Goal: Transaction & Acquisition: Purchase product/service

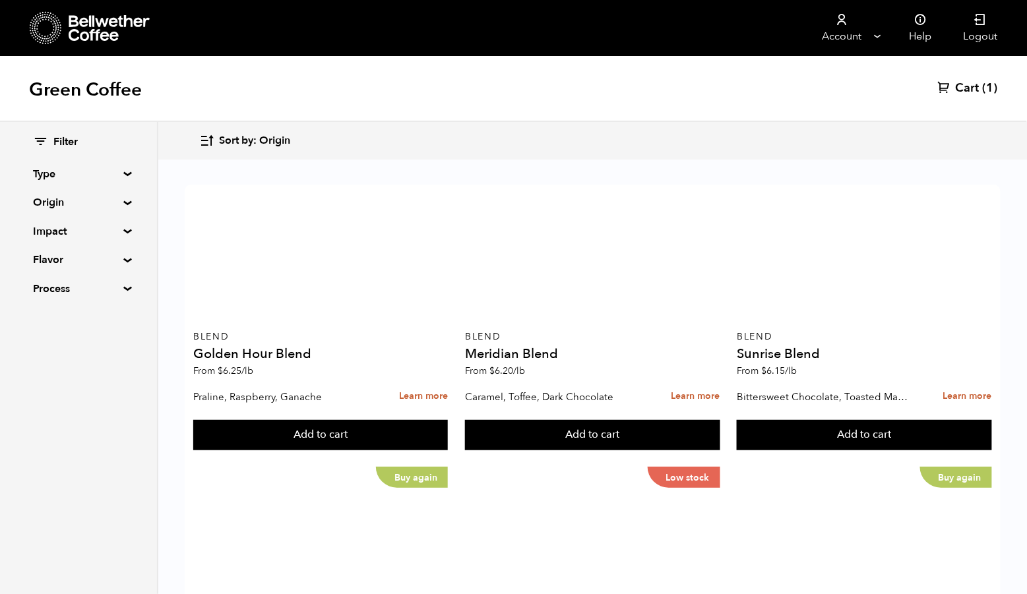
scroll to position [591, 0]
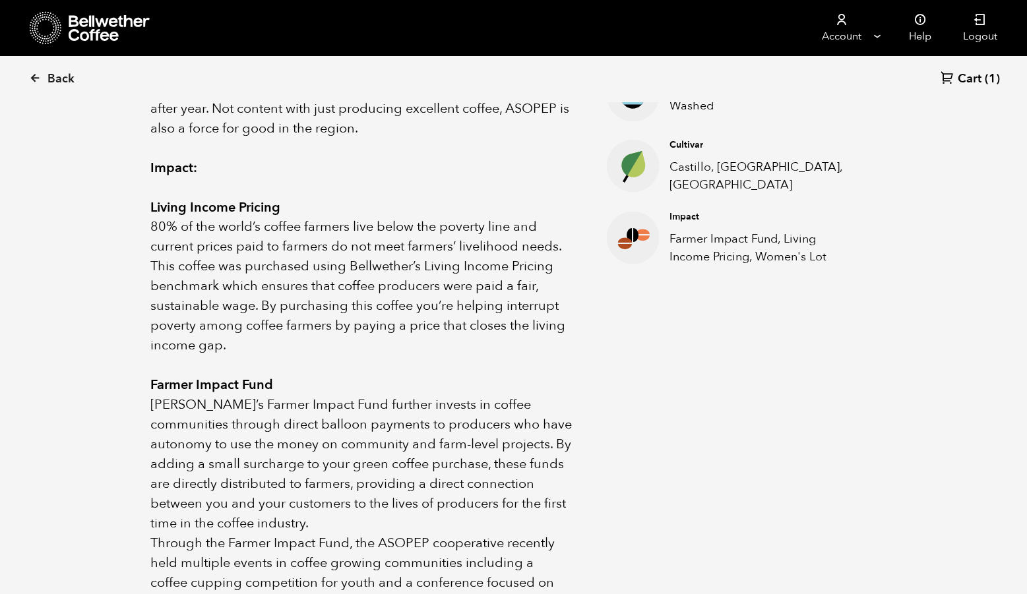
scroll to position [506, 0]
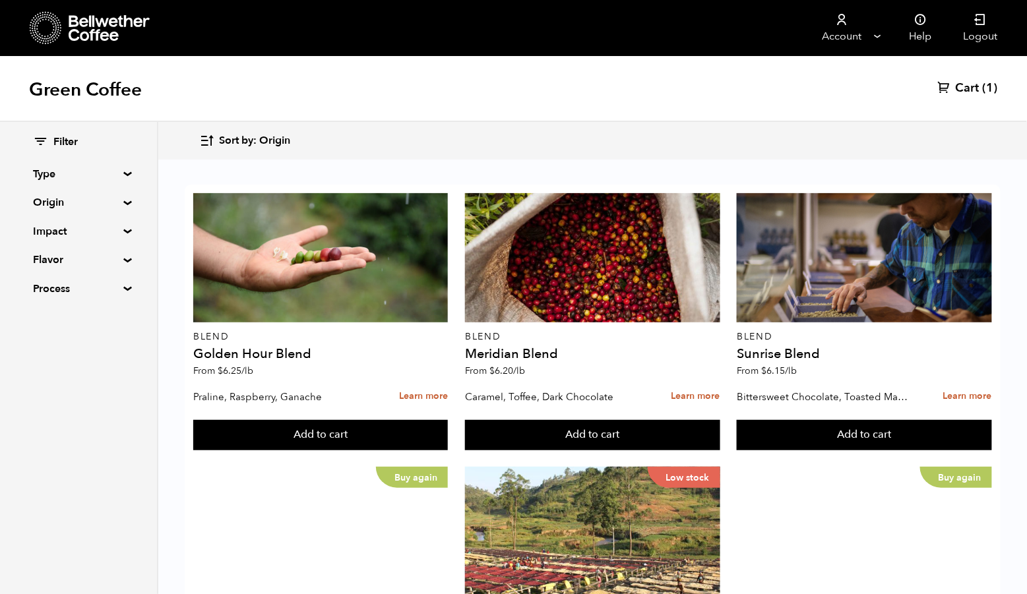
scroll to position [1039, 0]
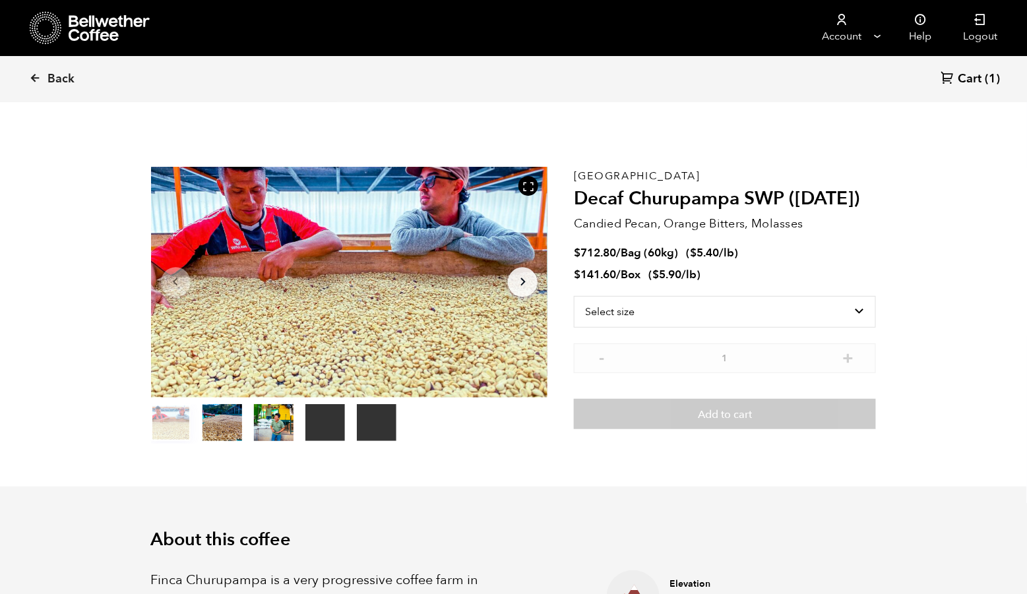
scroll to position [573, 698]
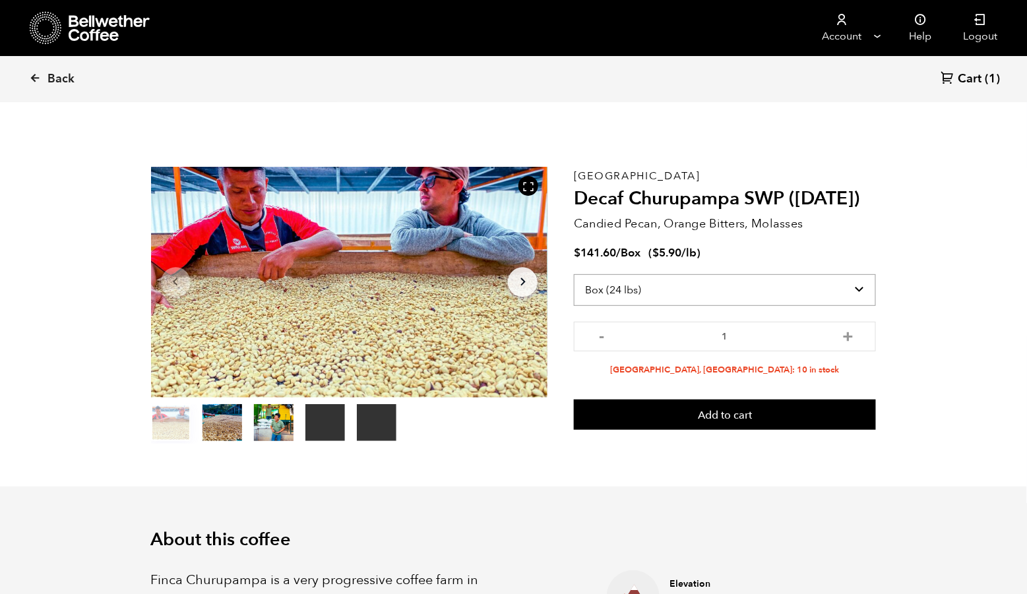
select select "bag-3"
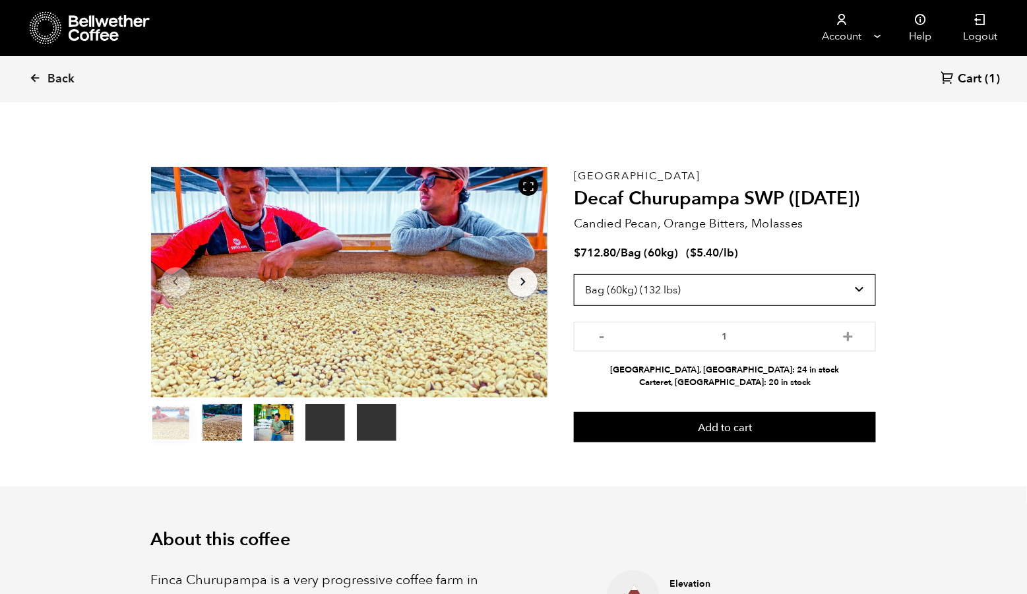
scroll to position [0, 0]
click at [221, 437] on button "item 1" at bounding box center [222, 425] width 40 height 37
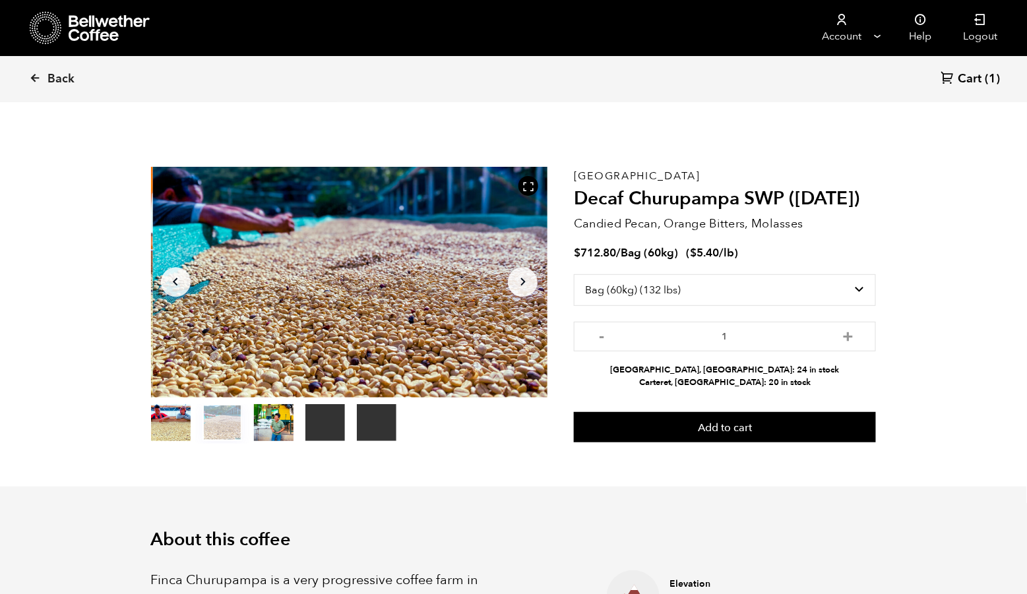
click at [278, 444] on button "item 2" at bounding box center [274, 425] width 40 height 37
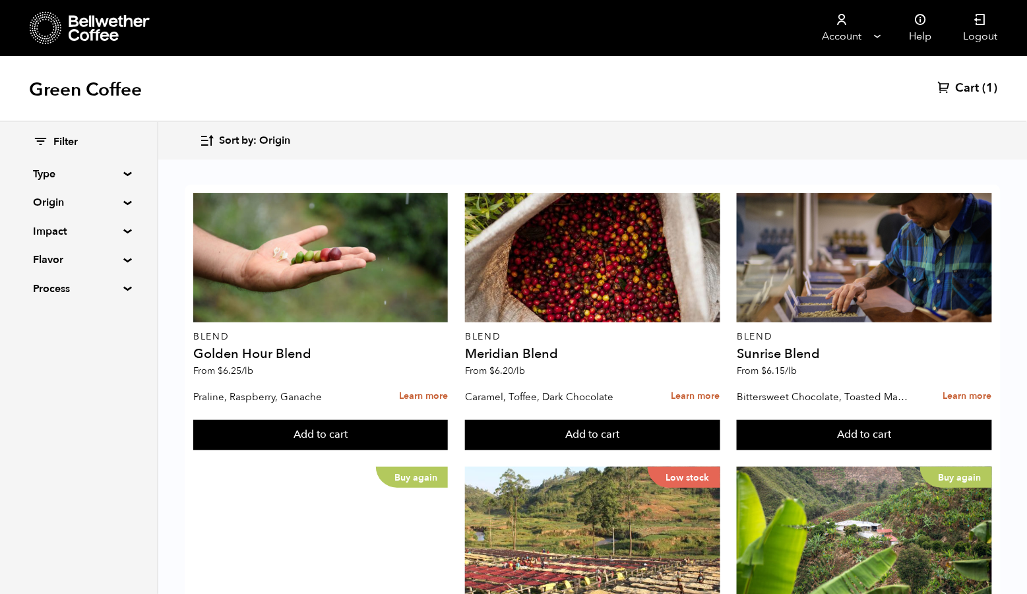
scroll to position [496, 0]
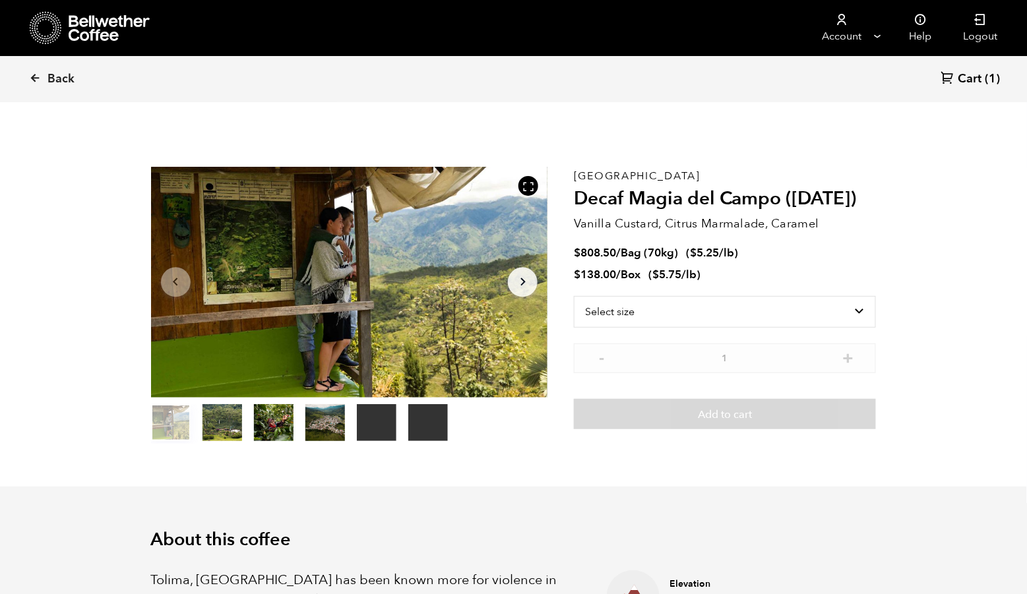
scroll to position [573, 698]
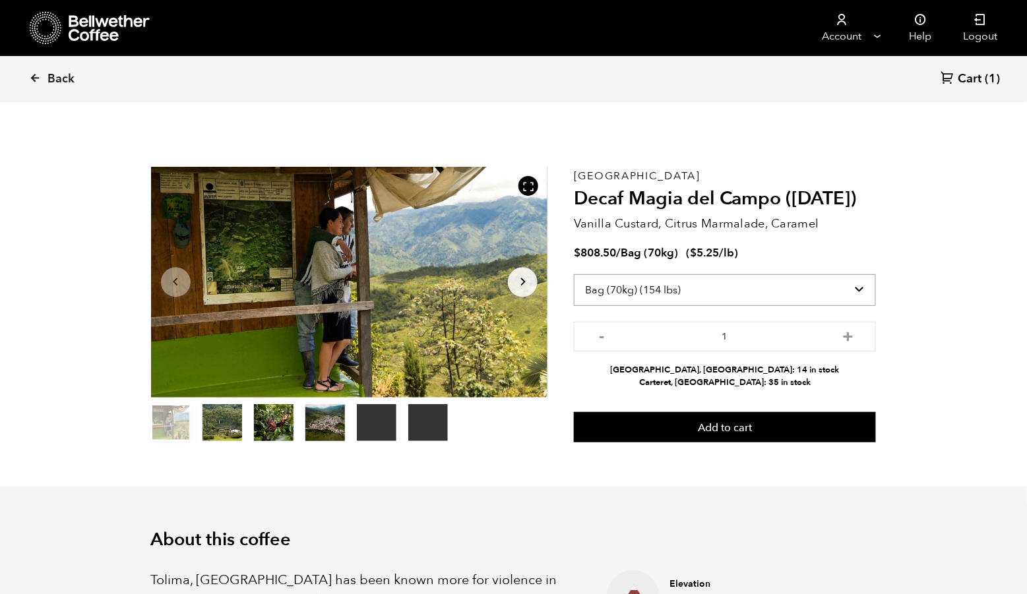
select select "box"
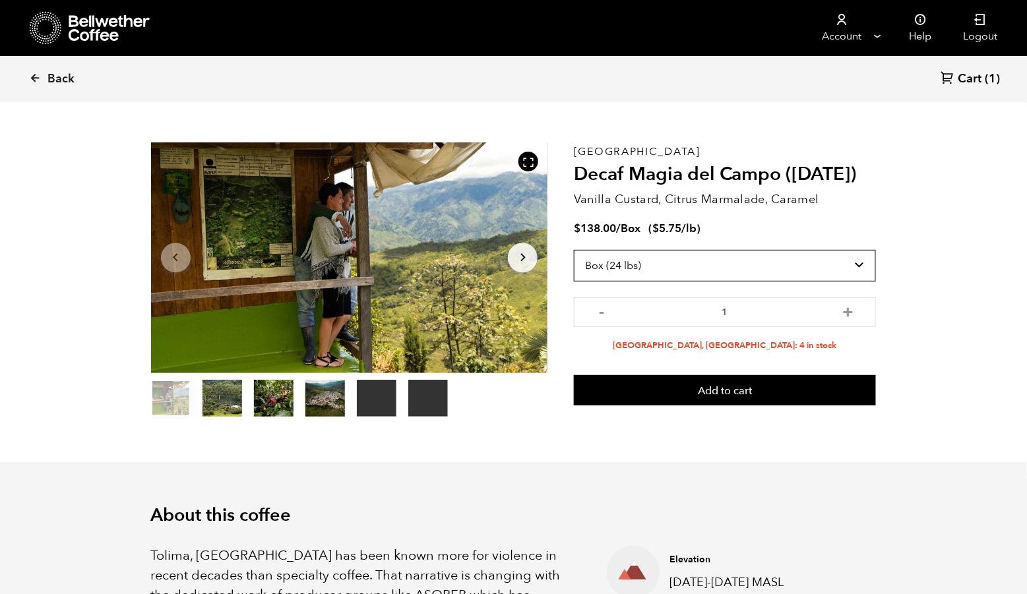
scroll to position [0, 0]
